Goal: Use online tool/utility: Utilize a website feature to perform a specific function

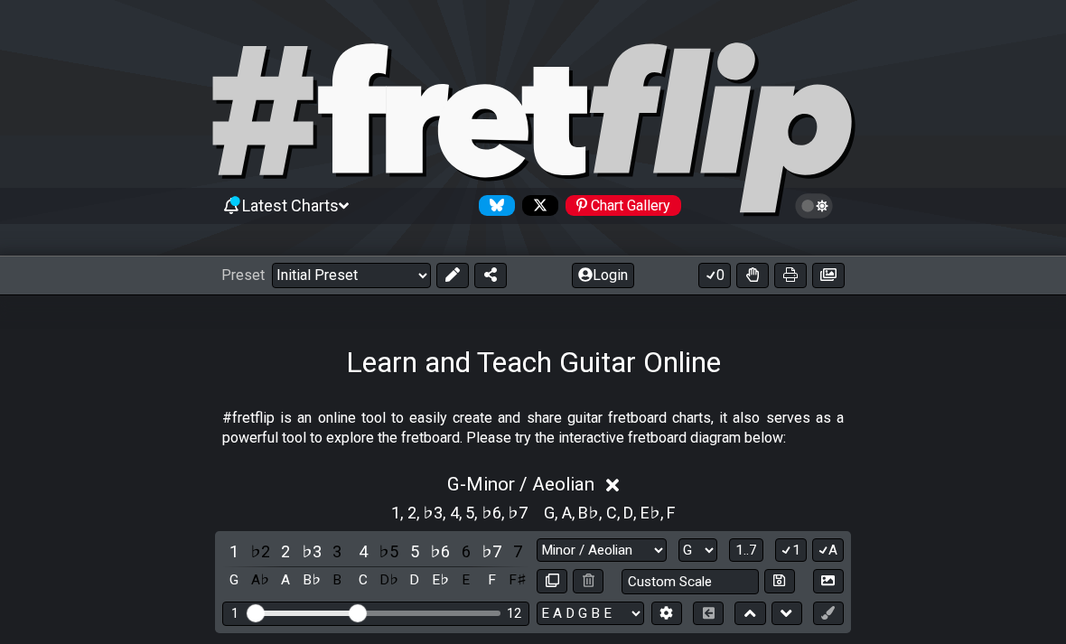
select select "Minor / Aeolian"
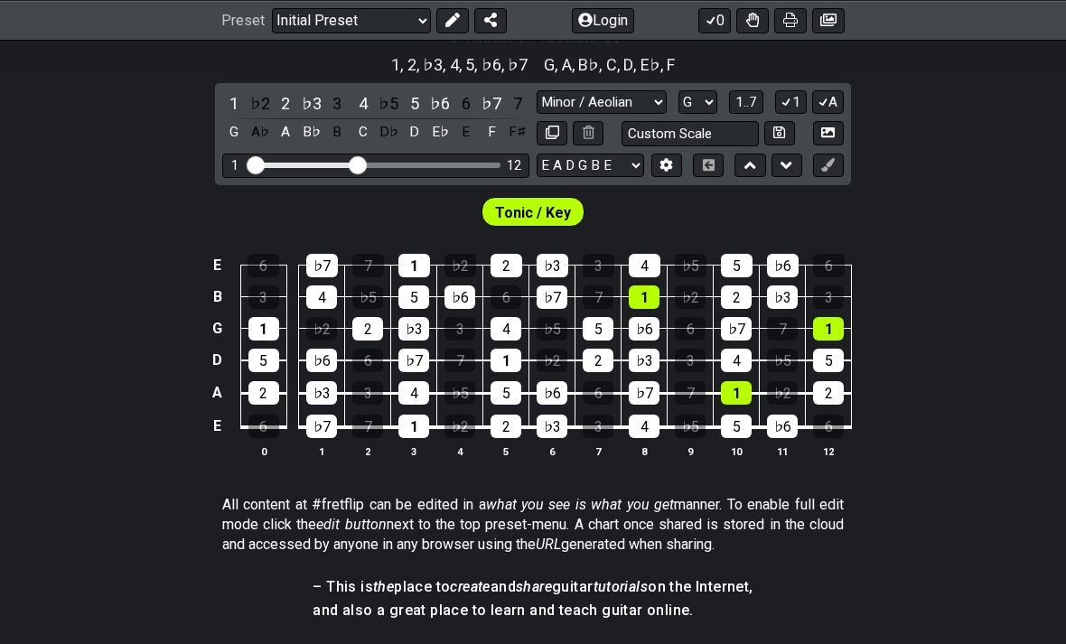
click at [698, 98] on select "A♭ A A♯ B♭ B C C♯ D♭ D D♯ E♭ E F F♯ G♭ G G♯" at bounding box center [698, 102] width 39 height 24
select select "F"
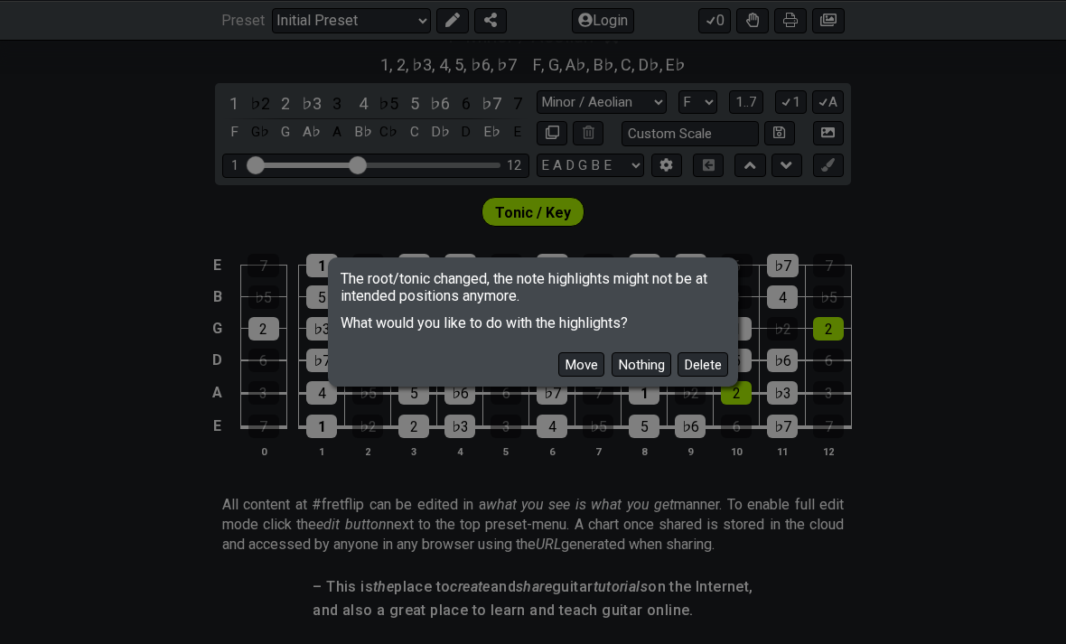
click at [588, 354] on button "Move" at bounding box center [581, 364] width 46 height 24
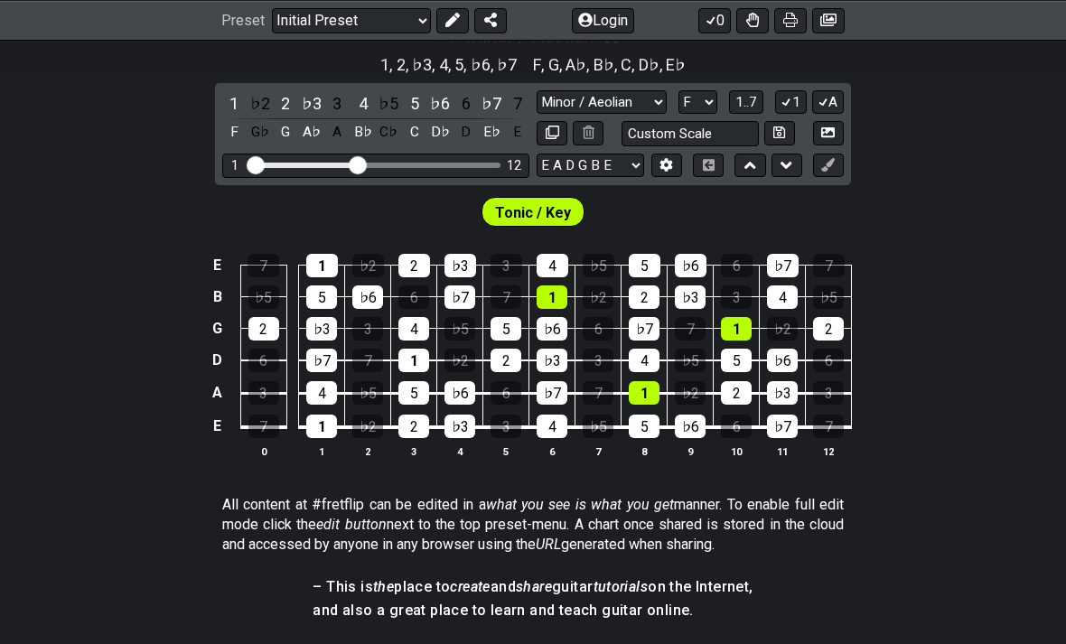
click at [632, 109] on select "Minor Pentatonic Click to edit Minor Pentatonic Major Pentatonic Minor Blues Ma…" at bounding box center [602, 102] width 130 height 24
select select "Major / [PERSON_NAME]"
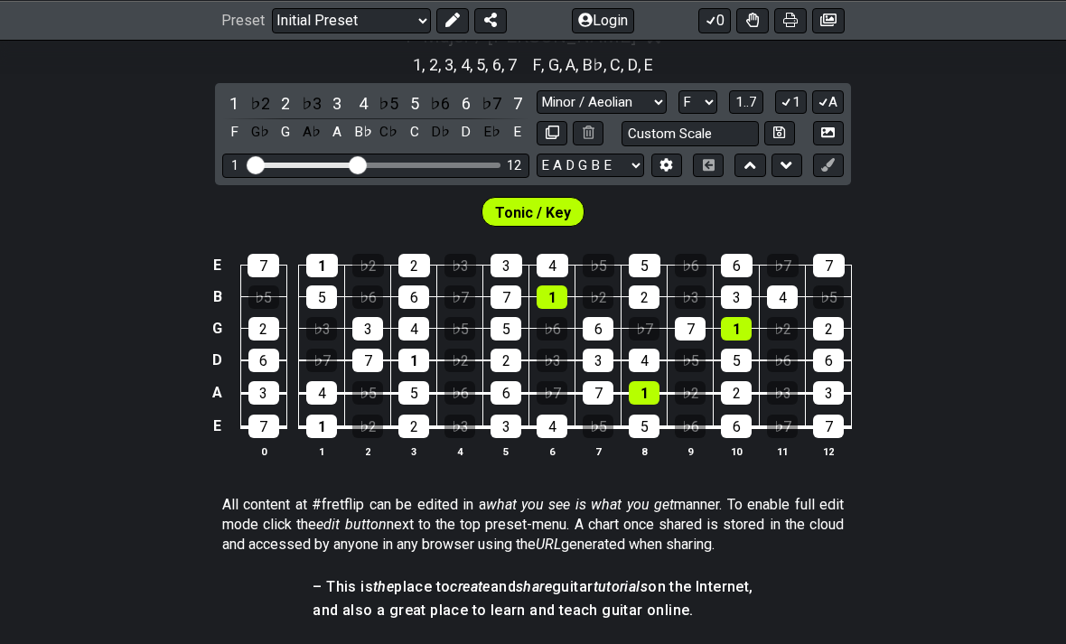
click at [691, 102] on select "A♭ A A♯ B♭ B C C♯ D♭ D D♯ E♭ E F F♯ G♭ G G♯" at bounding box center [698, 102] width 39 height 24
click at [751, 96] on span "1..7" at bounding box center [747, 102] width 22 height 16
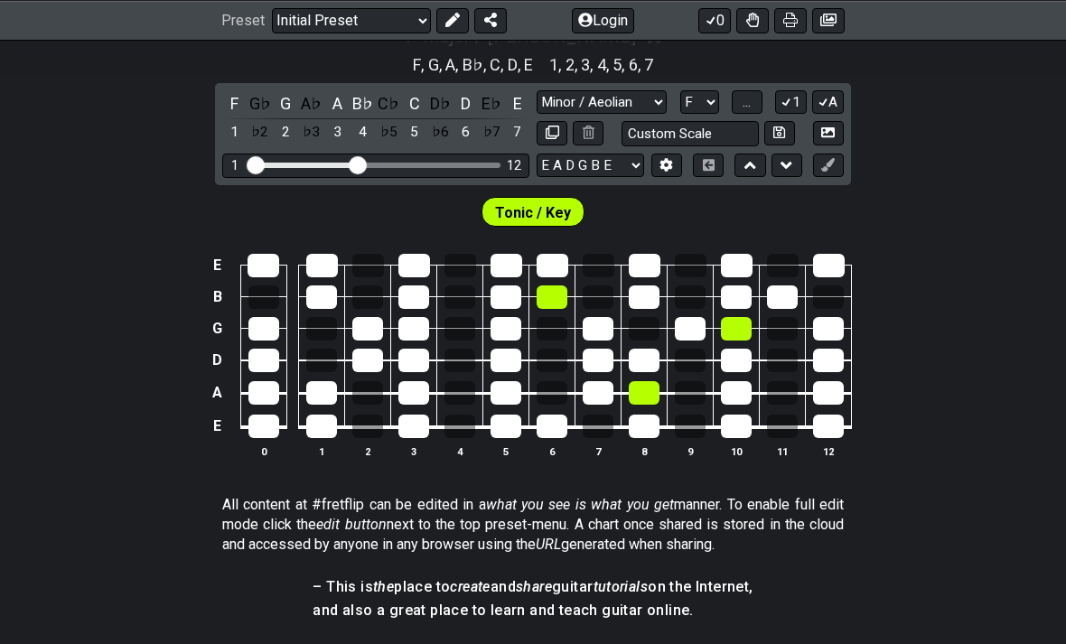
click at [756, 104] on button "..." at bounding box center [747, 102] width 31 height 24
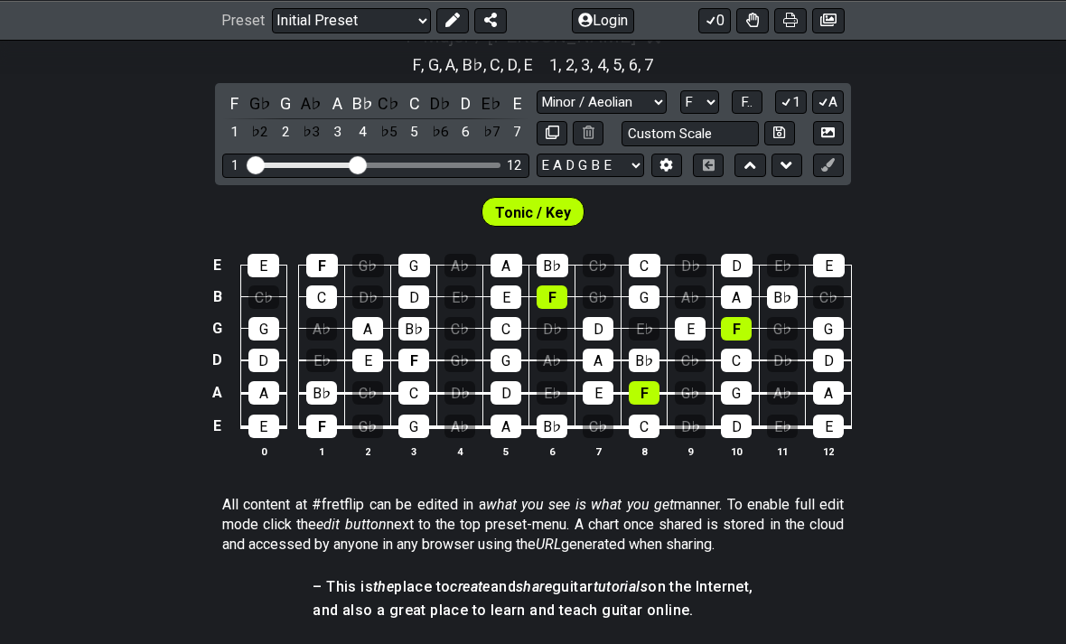
click at [753, 104] on span "F.." at bounding box center [747, 102] width 12 height 16
click at [750, 101] on span "1..7" at bounding box center [747, 102] width 22 height 16
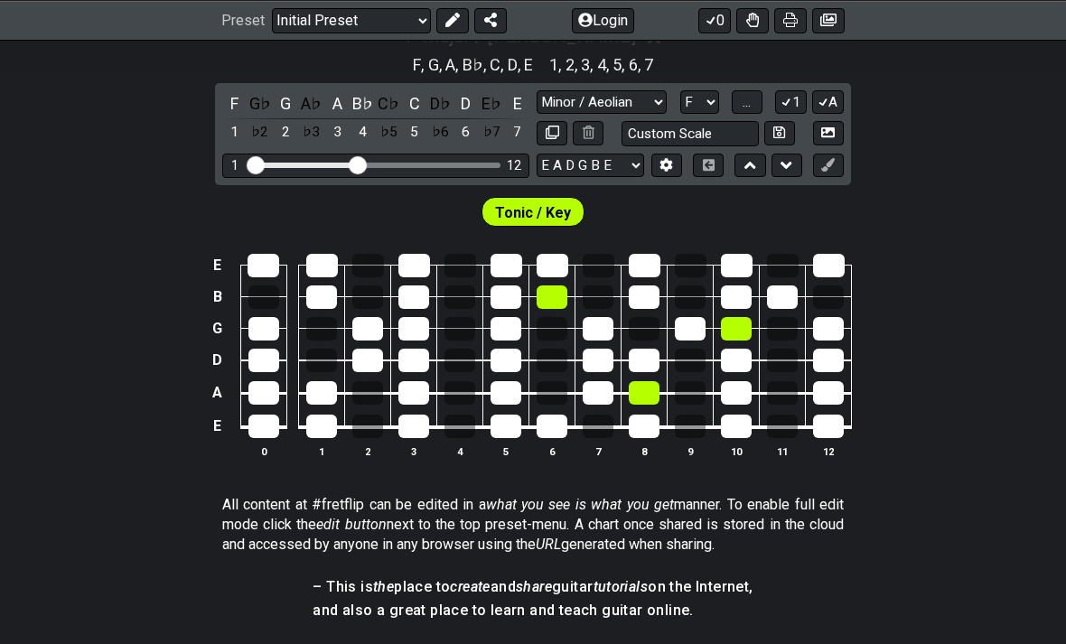
click at [745, 101] on span "..." at bounding box center [747, 102] width 8 height 16
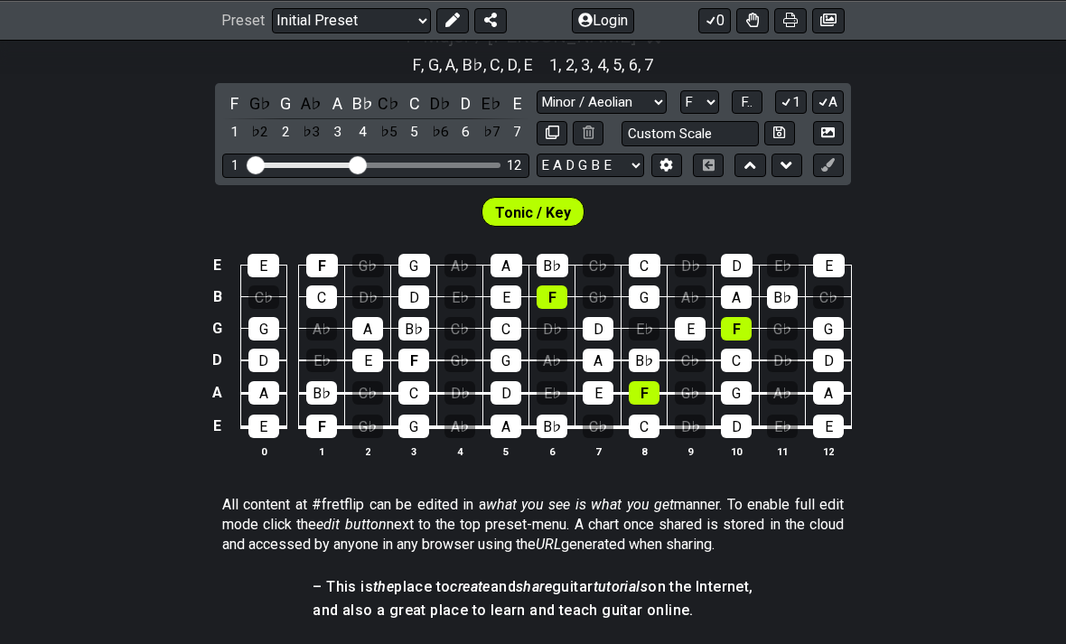
click at [747, 100] on span "F.." at bounding box center [747, 102] width 12 height 16
